Goal: Task Accomplishment & Management: Use online tool/utility

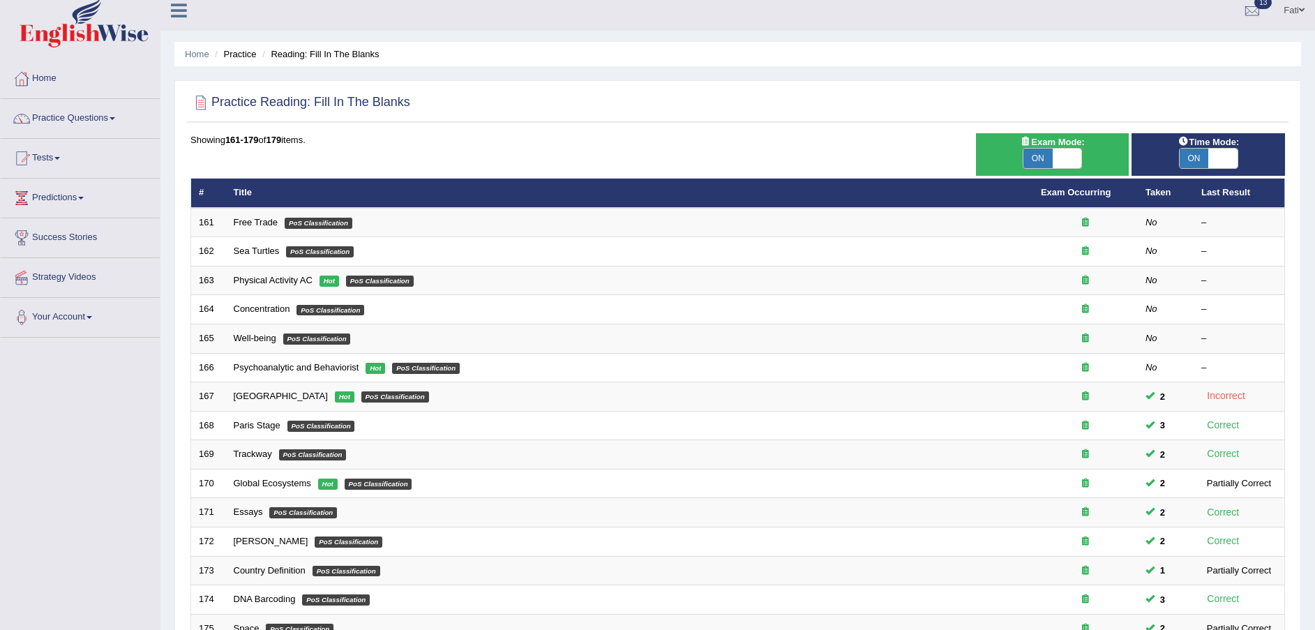
scroll to position [10, 0]
click at [86, 121] on link "Practice Questions" at bounding box center [80, 116] width 159 height 35
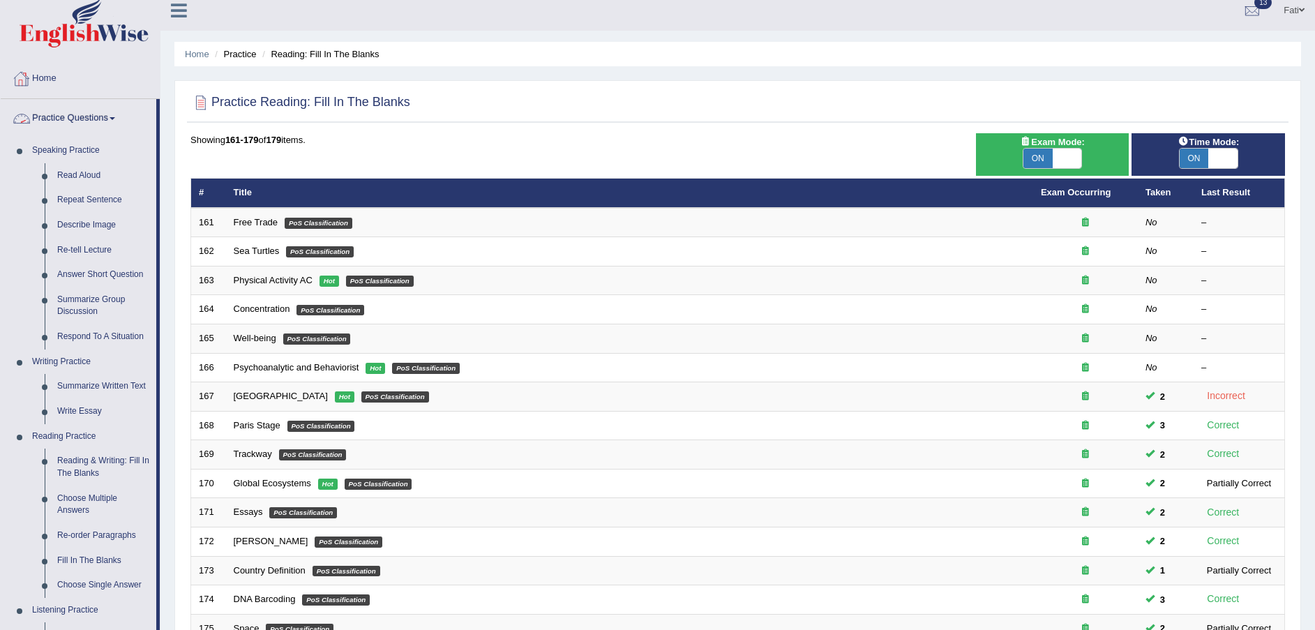
click at [91, 113] on link "Practice Questions" at bounding box center [79, 116] width 156 height 35
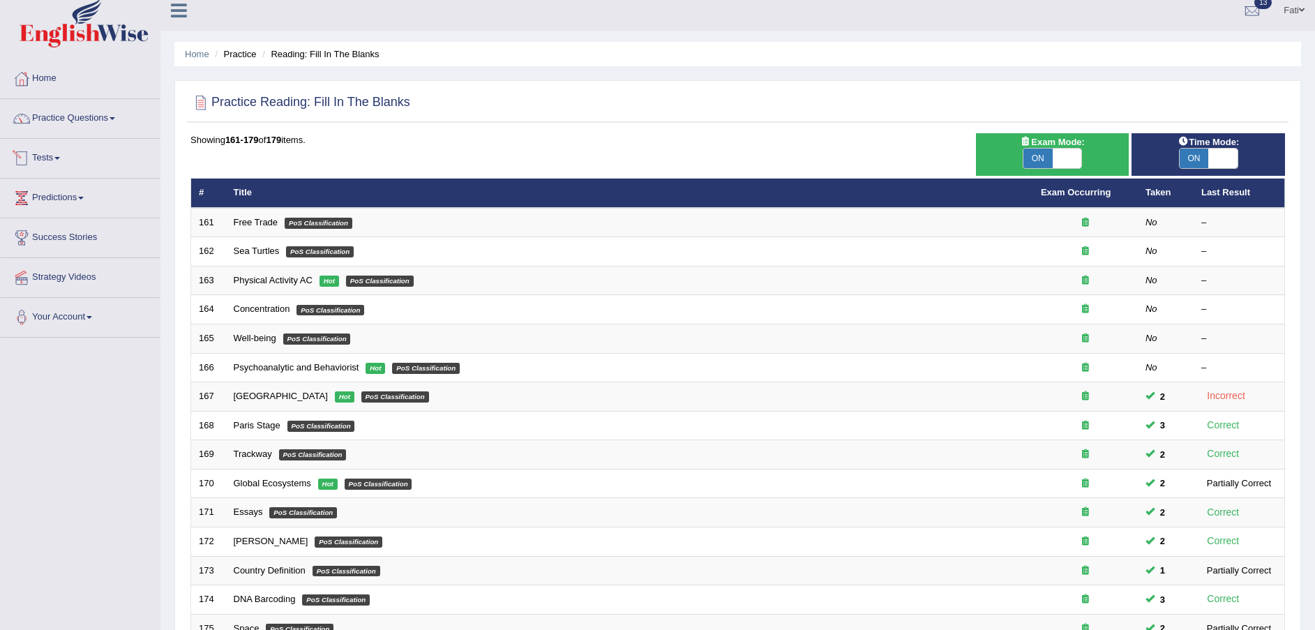
click at [61, 156] on link "Tests" at bounding box center [80, 156] width 159 height 35
click at [65, 187] on link "Take Practice Sectional Test" at bounding box center [91, 190] width 130 height 25
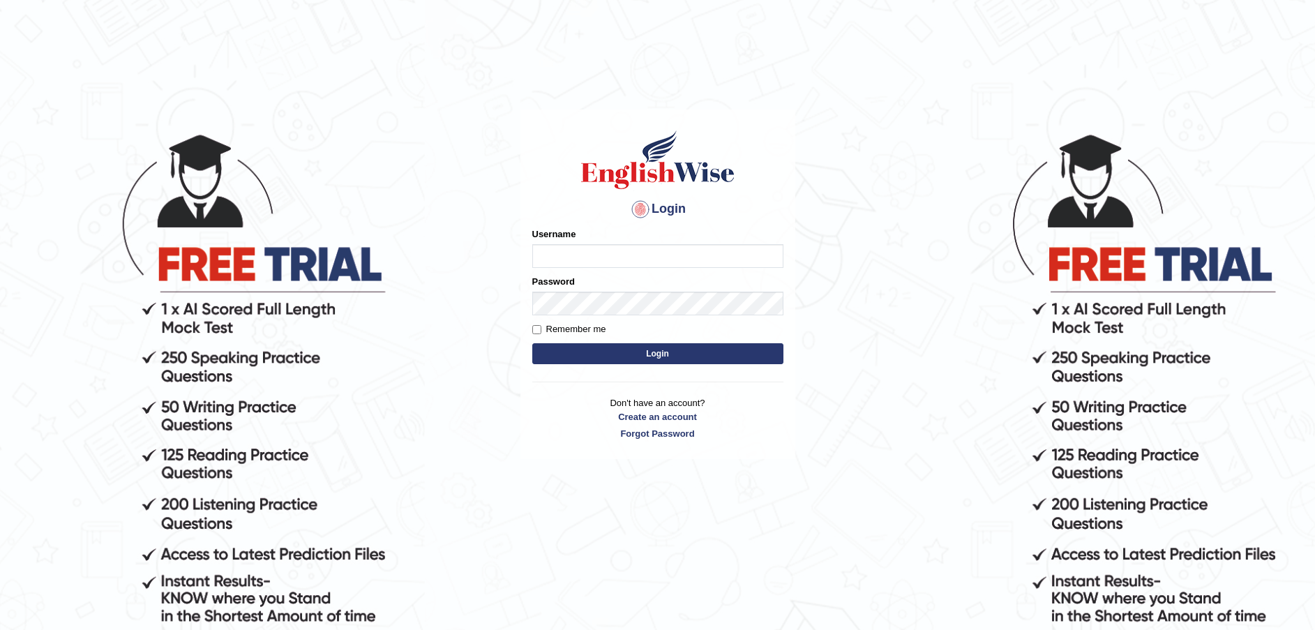
type input "Fatimah"
click at [671, 352] on button "Login" at bounding box center [657, 353] width 251 height 21
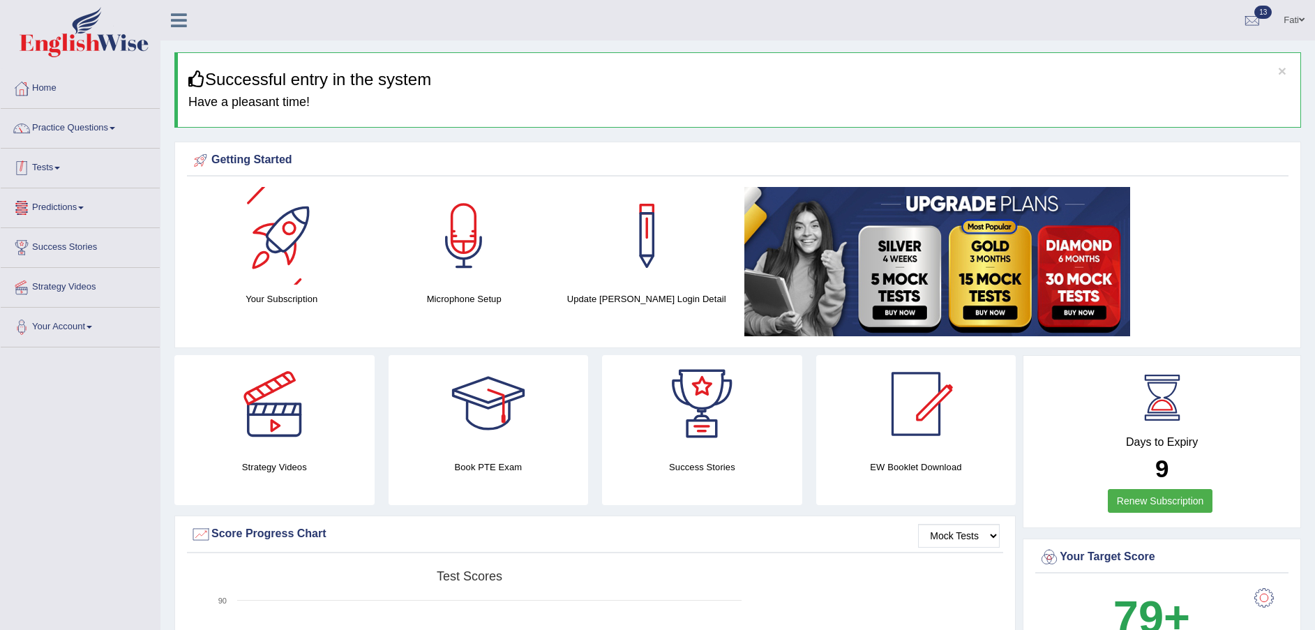
click at [57, 177] on link "Tests" at bounding box center [80, 166] width 159 height 35
click at [48, 201] on link "Take Practice Sectional Test" at bounding box center [91, 200] width 130 height 25
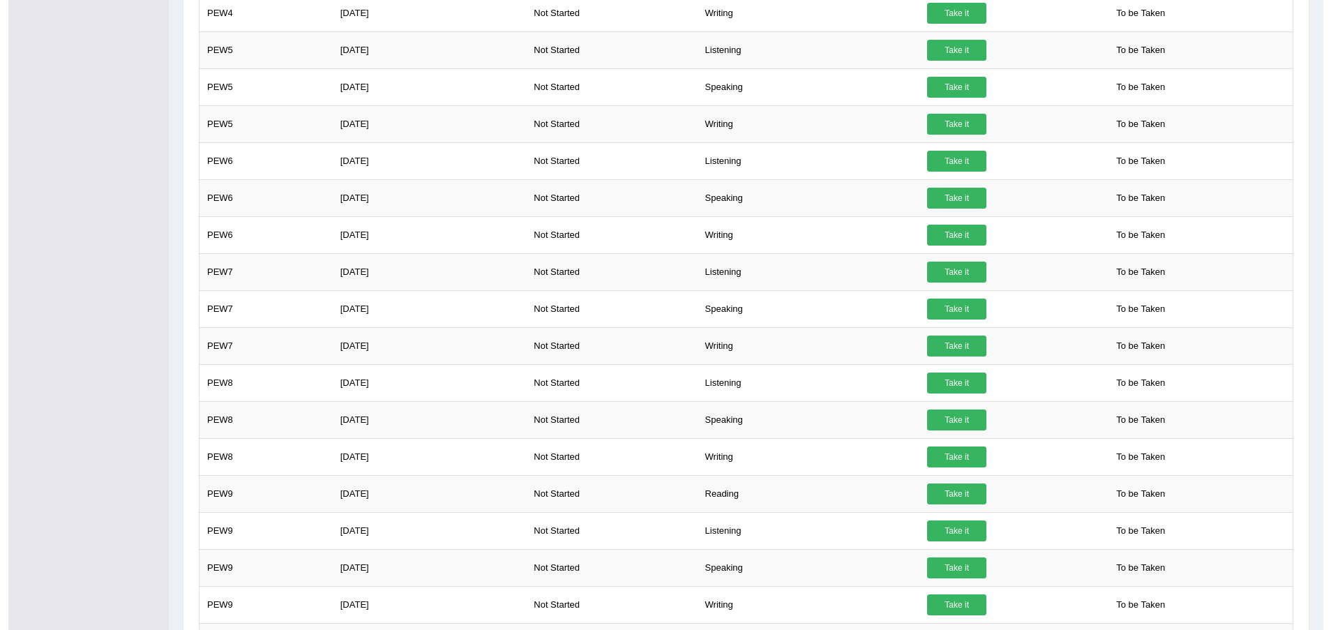
scroll to position [628, 0]
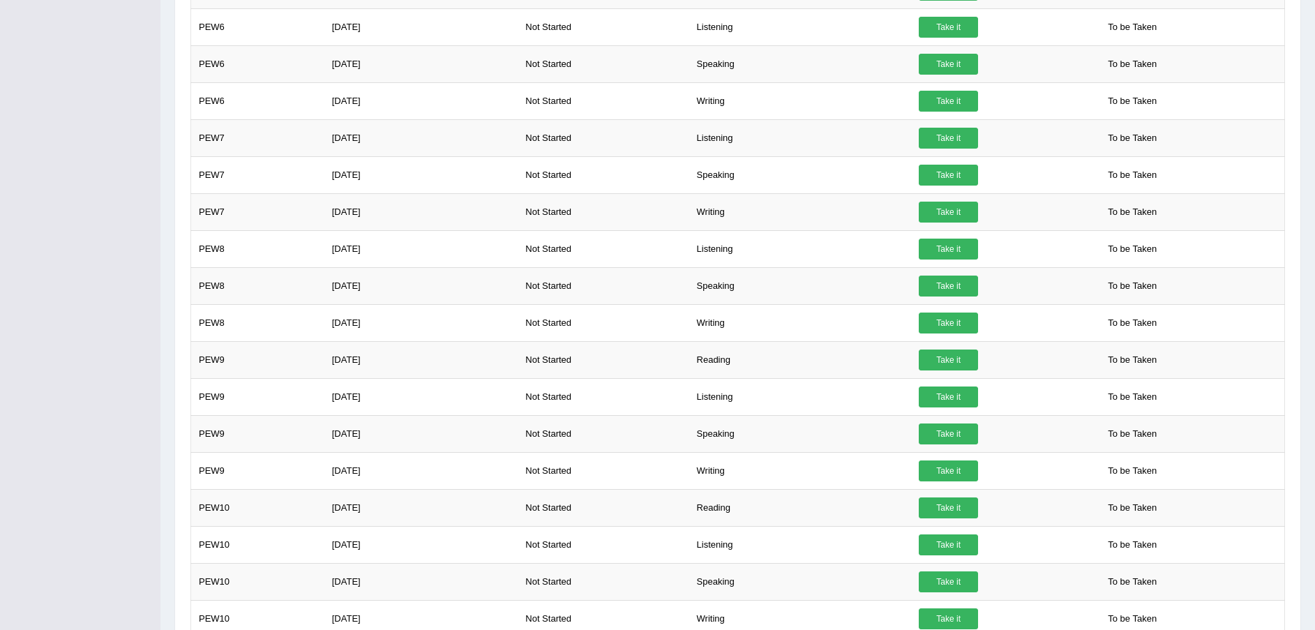
click at [967, 356] on link "Take it" at bounding box center [948, 360] width 59 height 21
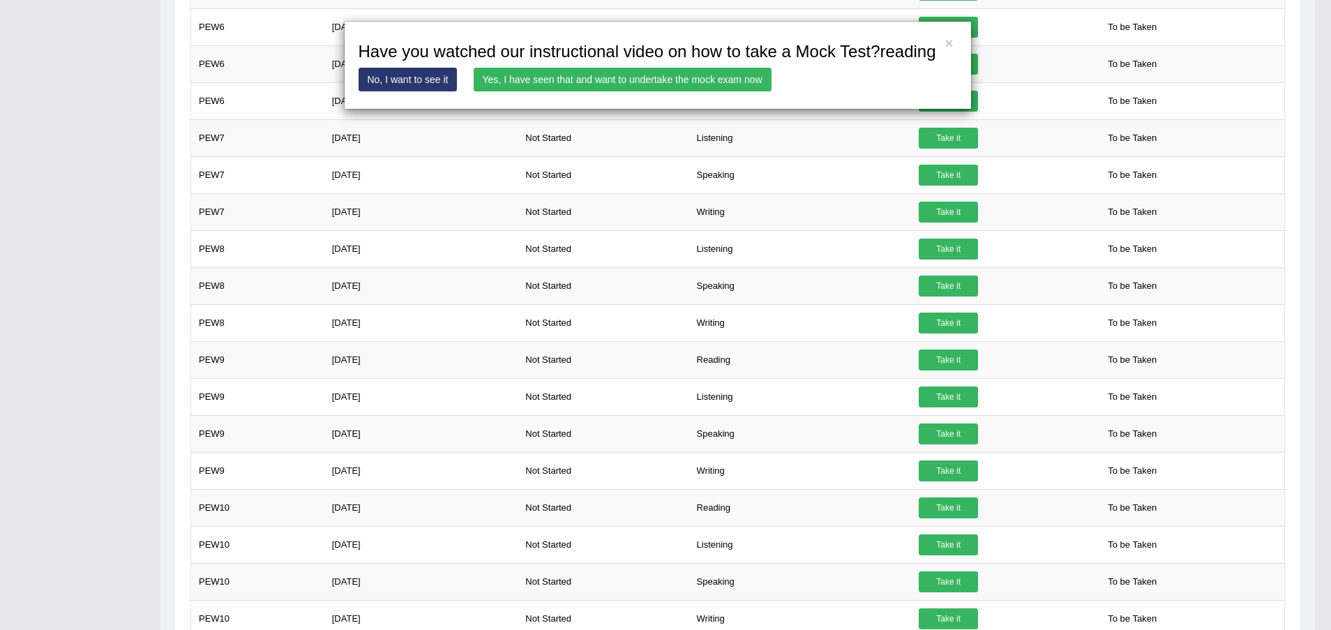
click at [692, 84] on link "Yes, I have seen that and want to undertake the mock exam now" at bounding box center [623, 80] width 298 height 24
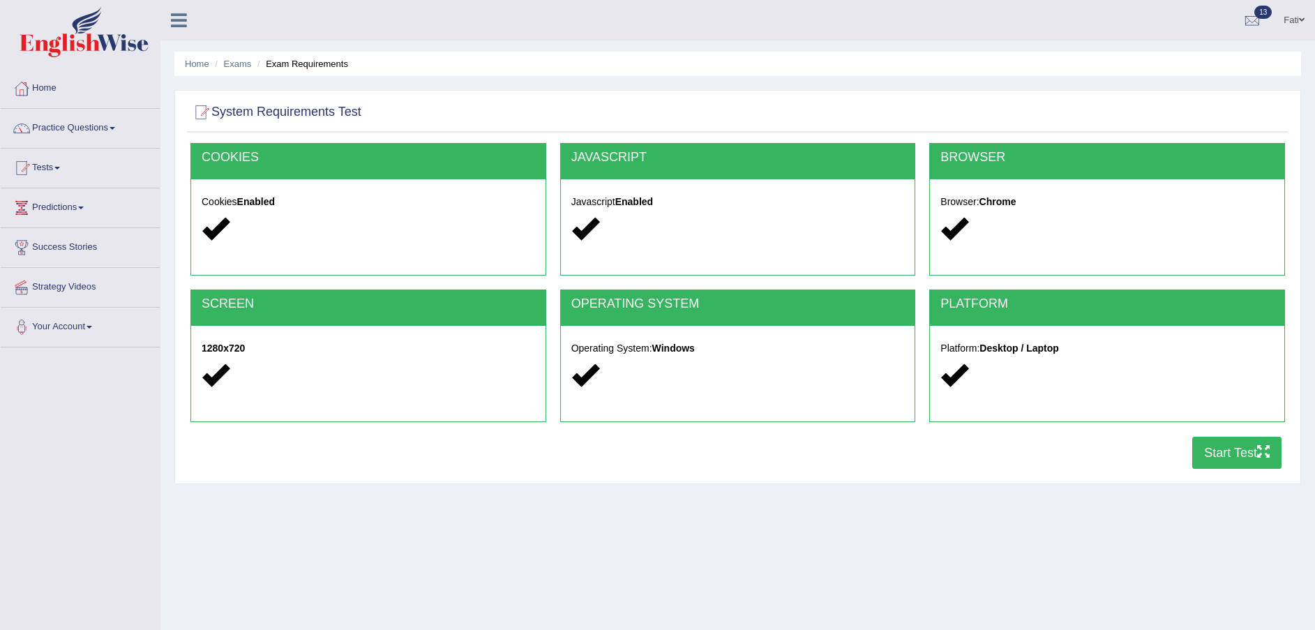
click at [1232, 448] on button "Start Test" at bounding box center [1236, 453] width 89 height 32
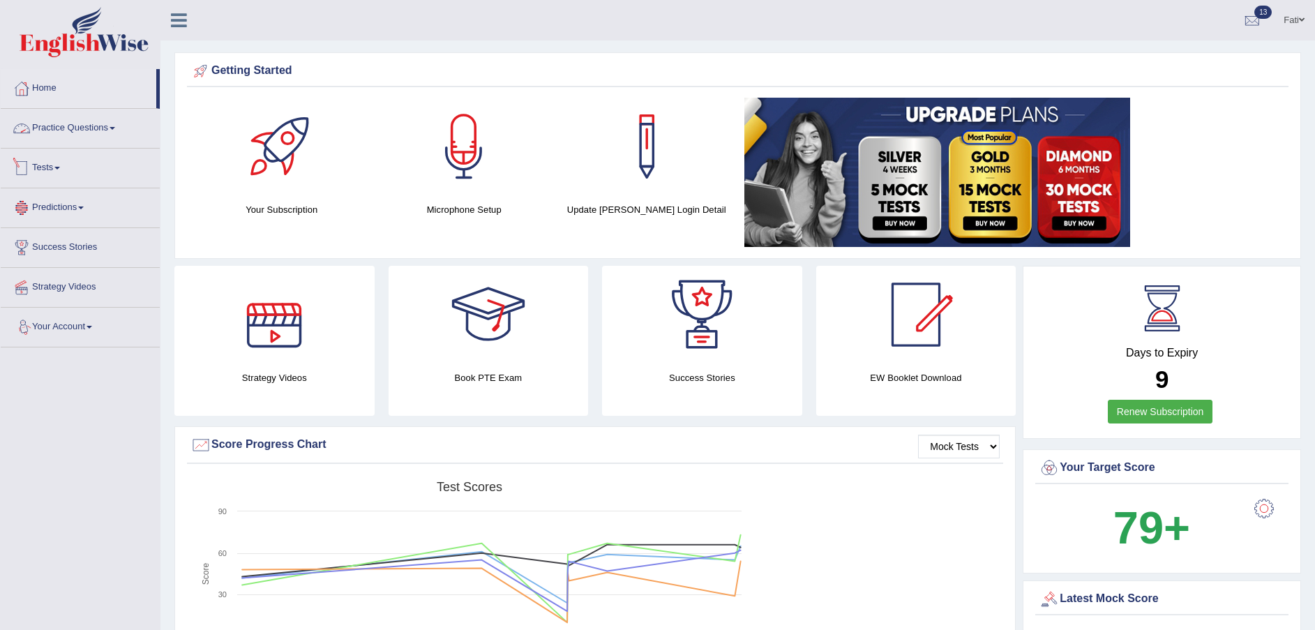
click at [56, 165] on link "Tests" at bounding box center [80, 166] width 159 height 35
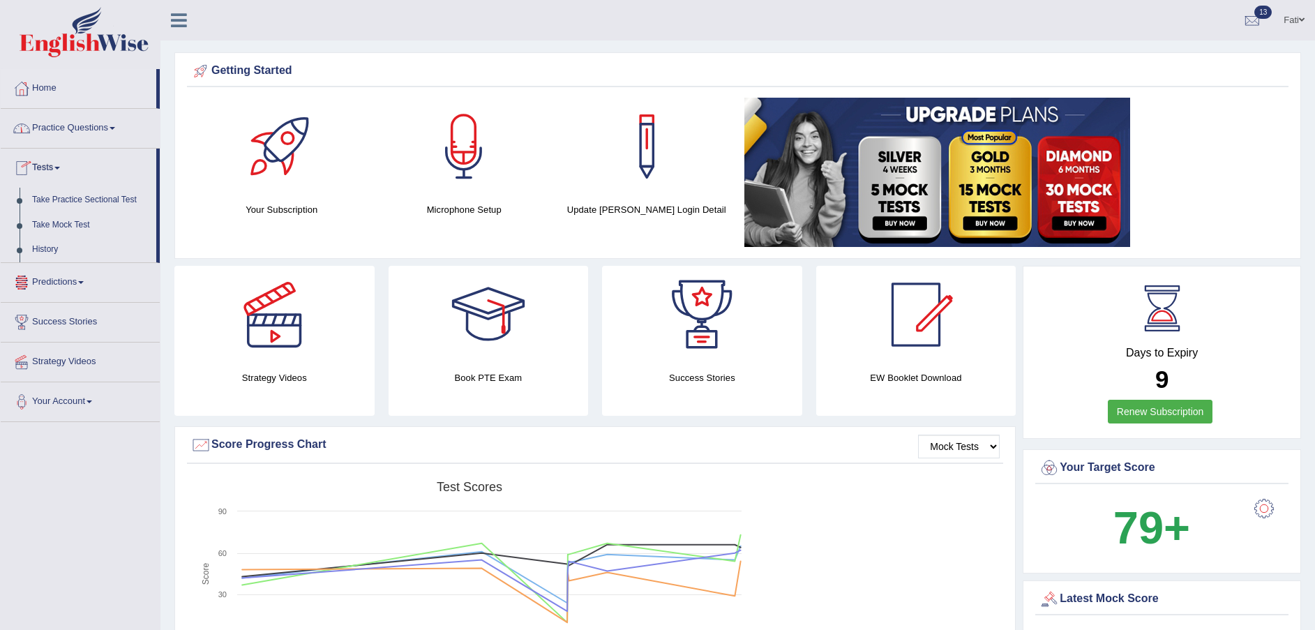
click at [52, 245] on link "History" at bounding box center [91, 249] width 130 height 25
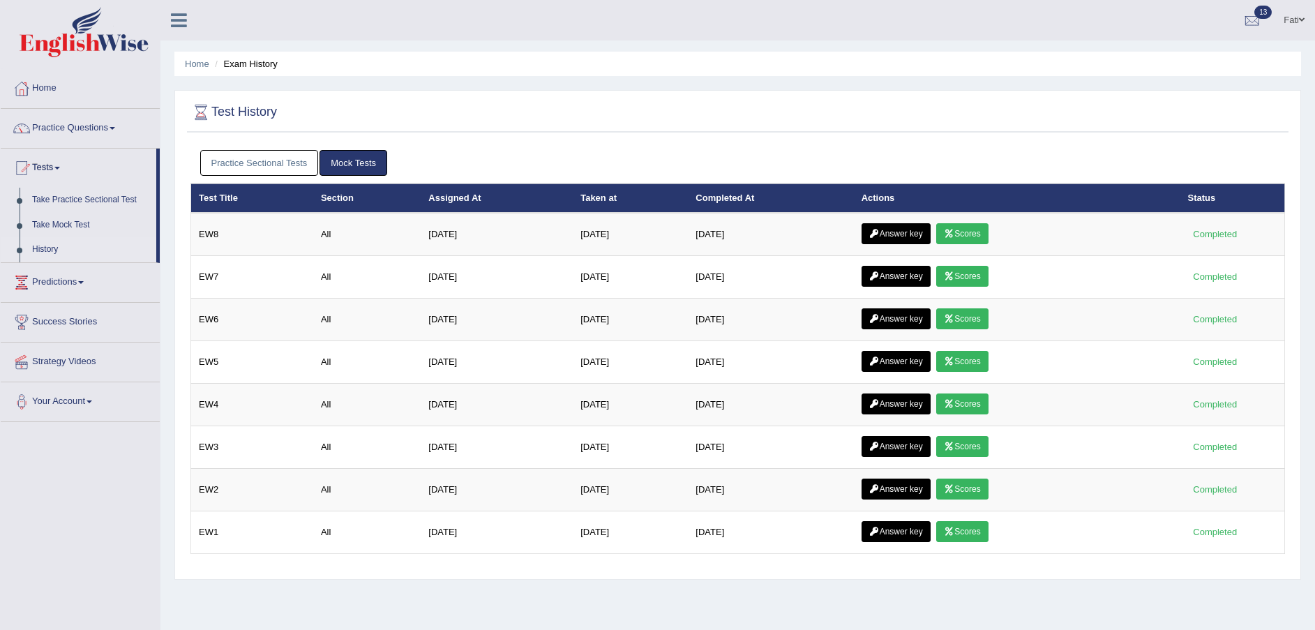
click at [248, 164] on link "Practice Sectional Tests" at bounding box center [259, 163] width 119 height 26
click at [226, 156] on link "Practice Sectional Tests" at bounding box center [259, 163] width 119 height 26
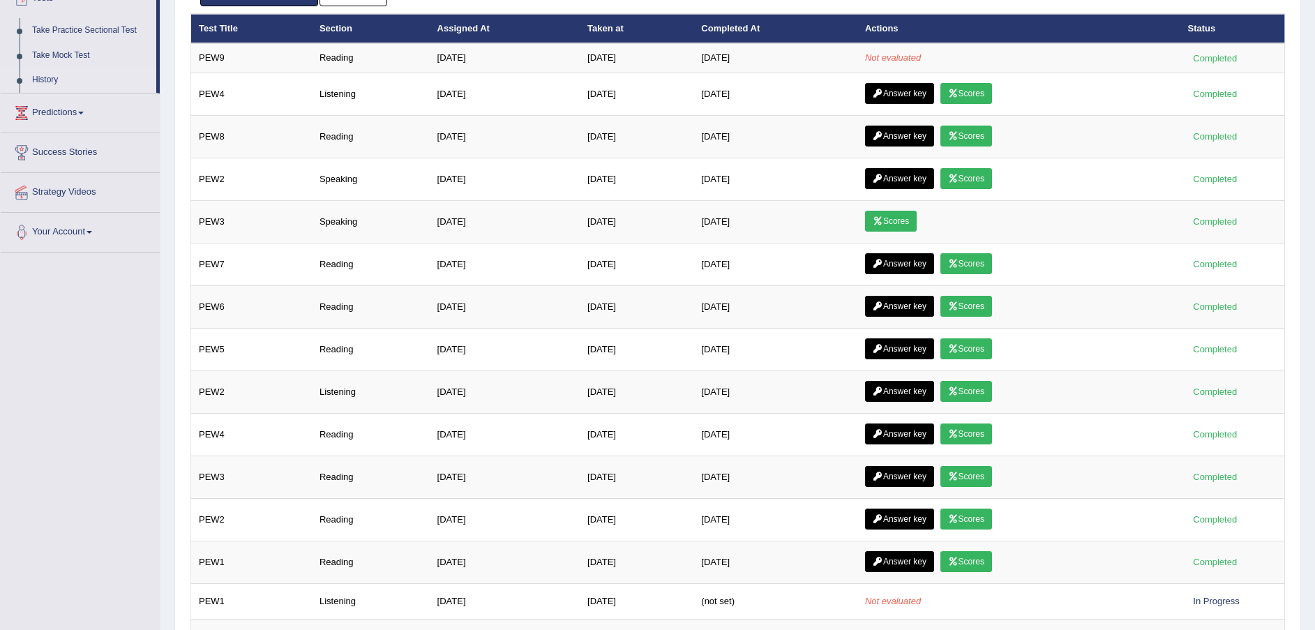
scroll to position [262, 0]
